Goal: Navigation & Orientation: Find specific page/section

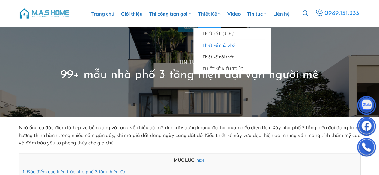
click at [218, 47] on link "Thiết kế nhà phố" at bounding box center [232, 45] width 60 height 11
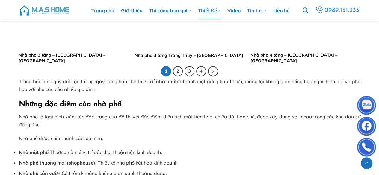
scroll to position [1229, 0]
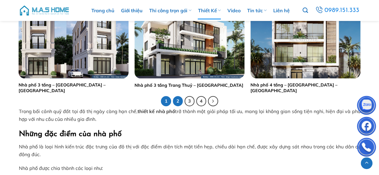
click at [176, 98] on link "2" at bounding box center [178, 101] width 10 height 10
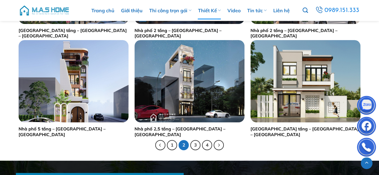
scroll to position [1199, 0]
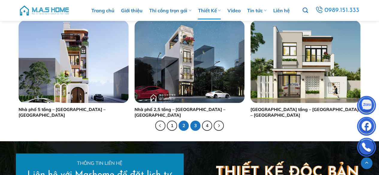
click at [195, 126] on link "3" at bounding box center [195, 126] width 10 height 10
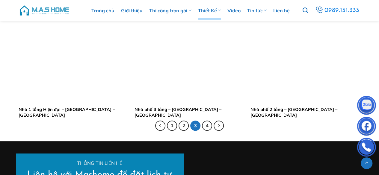
scroll to position [1289, 0]
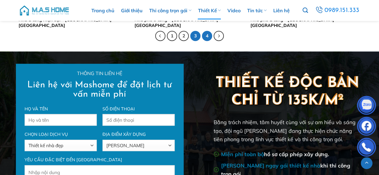
click at [207, 35] on link "4" at bounding box center [207, 36] width 10 height 10
